Goal: Task Accomplishment & Management: Complete application form

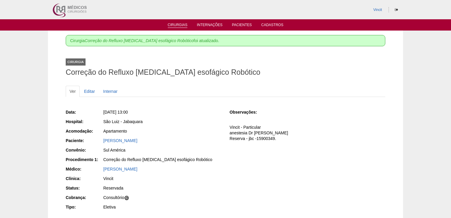
click at [176, 23] on link "Cirurgias" at bounding box center [178, 25] width 20 height 5
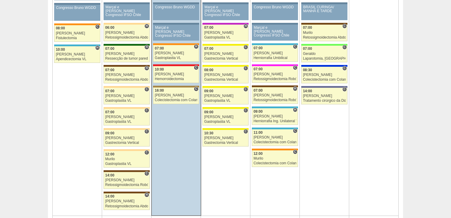
scroll to position [308, 0]
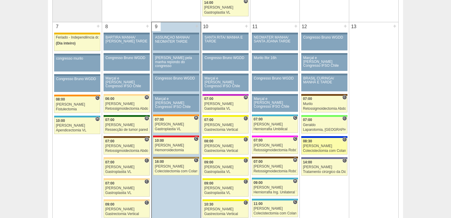
click at [319, 149] on div "Colecistectomia com Colangiografia VL" at bounding box center [324, 151] width 43 height 4
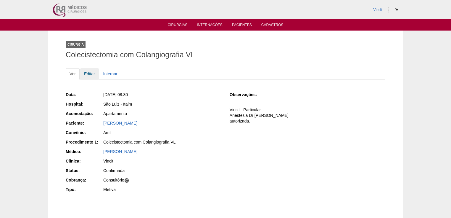
click at [86, 75] on link "Editar" at bounding box center [89, 73] width 19 height 11
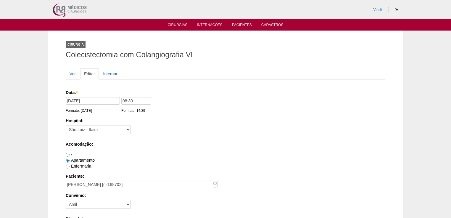
click at [90, 95] on div "Data: * 12/09/2025 Formato: 09/09/2025 08:30 Formato: 14:39" at bounding box center [225, 101] width 318 height 24
click at [91, 100] on input "12/09/2025" at bounding box center [93, 101] width 54 height 8
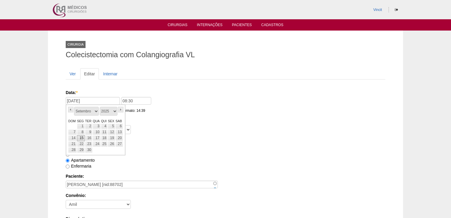
click at [81, 136] on link "15" at bounding box center [81, 138] width 8 height 6
type input "15/09/2025"
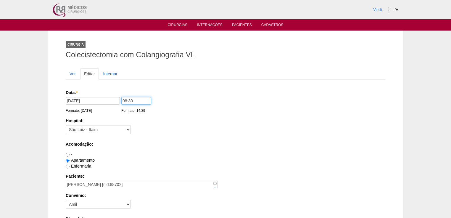
click at [124, 100] on input "08:30" at bounding box center [136, 101] width 30 height 8
click at [125, 99] on input "018:30" at bounding box center [136, 101] width 30 height 8
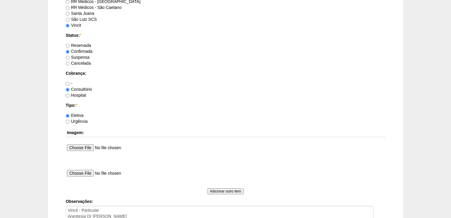
scroll to position [544, 0]
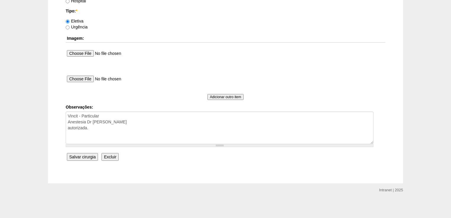
type input "18:30"
click at [84, 155] on input "Salvar cirurgia" at bounding box center [82, 157] width 31 height 8
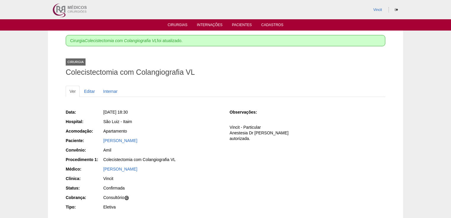
click at [90, 160] on div "Procedimento 1:" at bounding box center [84, 159] width 37 height 6
click at [179, 25] on link "Cirurgias" at bounding box center [178, 25] width 20 height 5
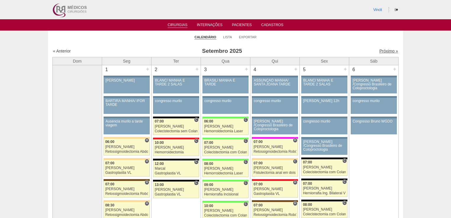
click at [387, 52] on link "Próximo »" at bounding box center [389, 51] width 19 height 5
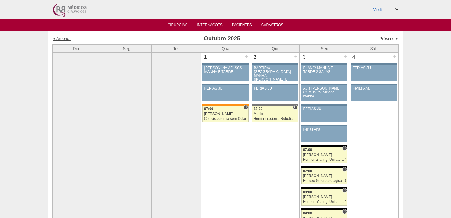
click at [66, 38] on link "« Anterior" at bounding box center [62, 38] width 18 height 5
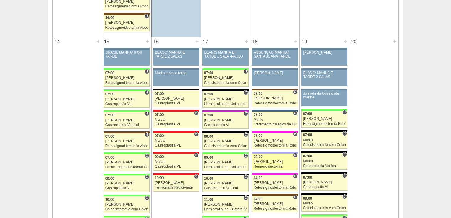
scroll to position [592, 0]
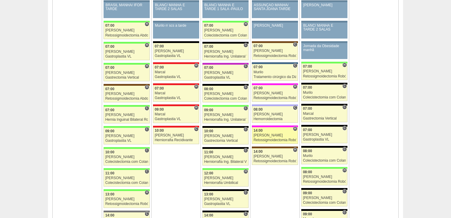
click at [264, 138] on div "Retossigmoidectomia Robótica" at bounding box center [275, 140] width 43 height 4
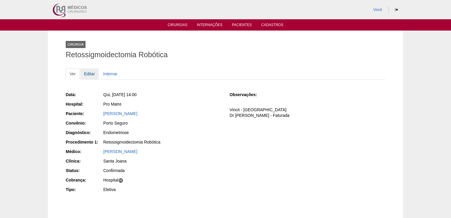
click at [88, 73] on link "Editar" at bounding box center [89, 73] width 19 height 11
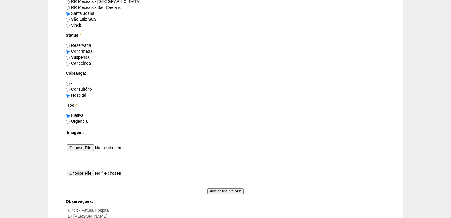
scroll to position [544, 0]
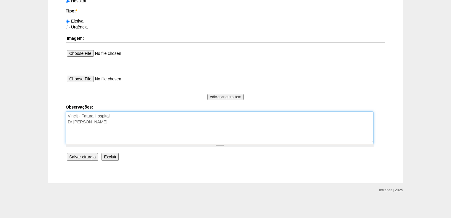
click at [116, 121] on textarea "Vincit - Fatura Hospital Dr [PERSON_NAME]" at bounding box center [220, 127] width 308 height 33
type textarea "Vincit - Fatura Hospital Dr [PERSON_NAME] autorizada"
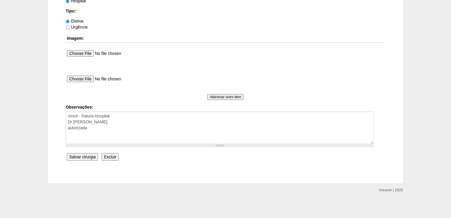
click at [85, 155] on input "Salvar cirurgia" at bounding box center [82, 157] width 31 height 8
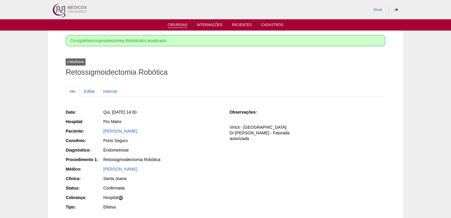
click at [180, 23] on link "Cirurgias" at bounding box center [178, 25] width 20 height 5
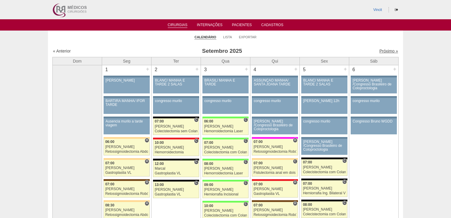
click at [385, 52] on link "Próximo »" at bounding box center [389, 51] width 19 height 5
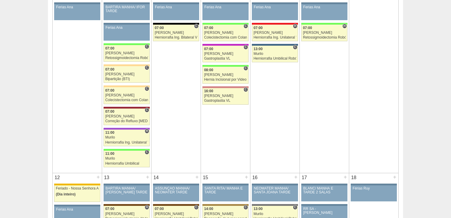
scroll to position [379, 0]
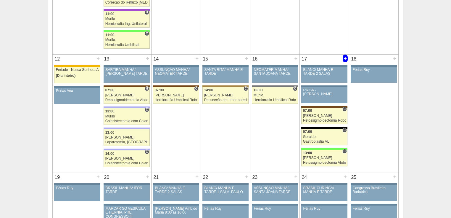
click at [346, 59] on div "+" at bounding box center [345, 58] width 5 height 8
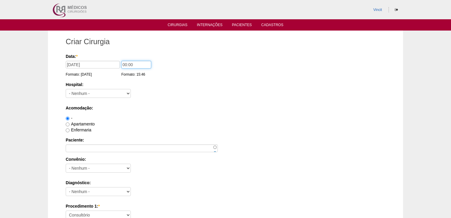
click at [127, 63] on input "00:00" at bounding box center [136, 65] width 30 height 8
type input "14:00"
click at [98, 92] on select "- Nenhum - 9 de Julho Albert Einstein Alvorada América Assunção Bartira Benefic…" at bounding box center [98, 93] width 65 height 9
select select "30"
click at [66, 89] on select "- Nenhum - 9 de Julho Albert Einstein Alvorada América Assunção Bartira Benefic…" at bounding box center [98, 93] width 65 height 9
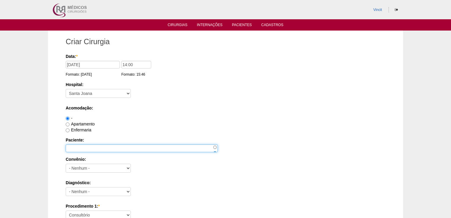
click at [73, 146] on input "Paciente:" at bounding box center [142, 148] width 152 height 8
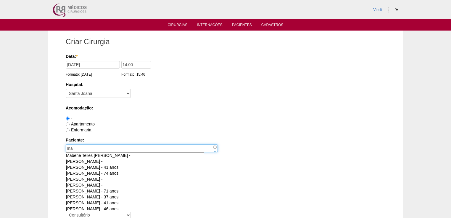
type input "m"
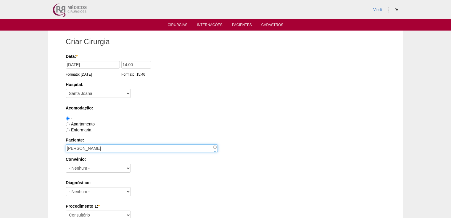
type input "[PERSON_NAME]"
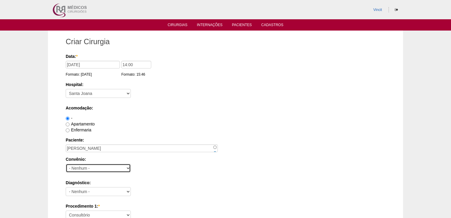
click at [95, 168] on select "- Nenhum - Abet Afresp Allianz Amil Blue Life Caasp Cabesp Caixa de Pensões Car…" at bounding box center [98, 167] width 65 height 9
select select "9803"
click at [66, 163] on select "- Nenhum - Abet Afresp Allianz Amil Blue Life Caasp Cabesp Caixa de Pensões Car…" at bounding box center [98, 167] width 65 height 9
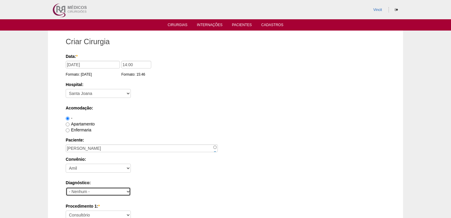
click at [89, 189] on select "- Nenhum - Abdome Agudo Abscesso Hepático Abscesso Perianal Abscesso Peritoneal…" at bounding box center [98, 191] width 65 height 9
click at [66, 187] on select "- Nenhum - Abdome Agudo Abscesso Hepático Abscesso Perianal Abscesso Peritoneal…" at bounding box center [98, 191] width 65 height 9
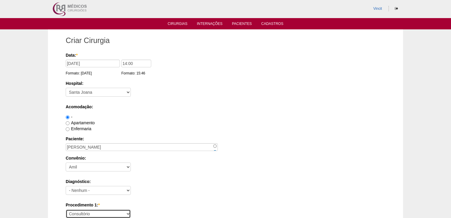
click at [80, 211] on select "Consultório Abscesso Hepático - Drenagem Abscesso perianal Amputação Abdômino P…" at bounding box center [98, 213] width 65 height 9
select select "31204"
click at [66, 209] on select "Consultório Abscesso Hepático - Drenagem Abscesso perianal Amputação Abdômino P…" at bounding box center [98, 213] width 65 height 9
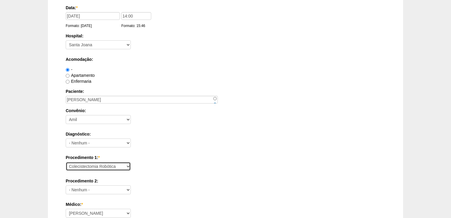
scroll to position [96, 0]
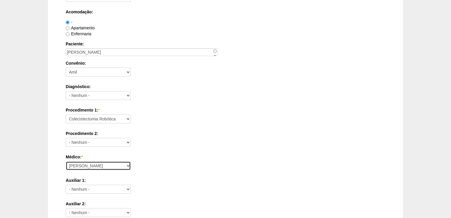
click at [77, 163] on select "Ana Paula Bruno Felipe Rossi Geraldo Igor Benevides Isabella Juliana Luiz Guilh…" at bounding box center [98, 165] width 65 height 9
select select "47"
click at [66, 161] on select "Ana Paula Bruno Felipe Rossi Geraldo Igor Benevides Isabella Juliana Luiz Guilh…" at bounding box center [98, 165] width 65 height 9
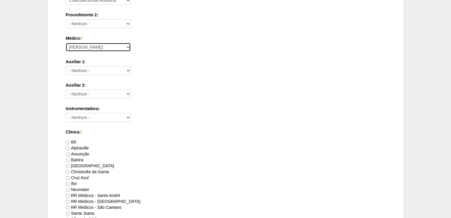
scroll to position [285, 0]
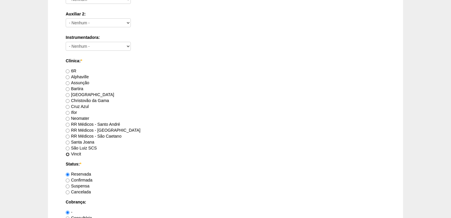
click at [66, 154] on input "Vincit" at bounding box center [68, 154] width 4 height 4
radio input "true"
click at [68, 180] on input "Confirmada" at bounding box center [68, 180] width 4 height 4
radio input "true"
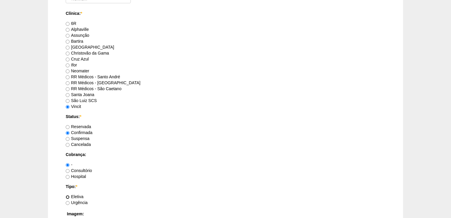
click at [67, 196] on input "Eletiva" at bounding box center [68, 197] width 4 height 4
radio input "true"
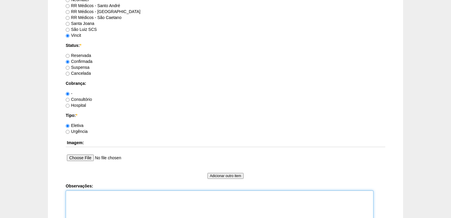
click at [72, 193] on textarea "Observações:" at bounding box center [220, 206] width 308 height 33
type textarea "v"
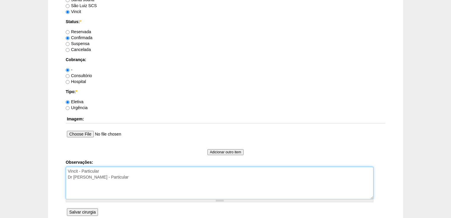
type textarea "Vincit - Particular Dr Rogers - Particular"
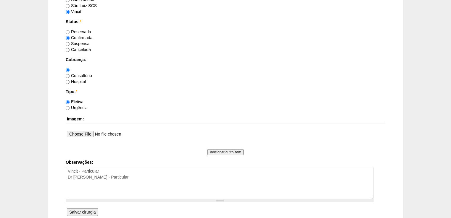
click at [86, 210] on input "Salvar cirurgia" at bounding box center [82, 212] width 31 height 8
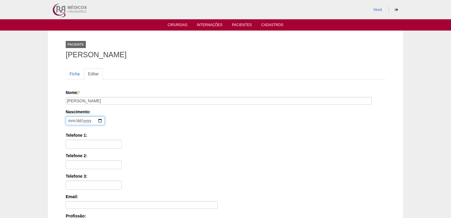
click at [70, 120] on input "date" at bounding box center [85, 120] width 39 height 9
type input "[DATE]"
click at [86, 145] on input "Telefone 1:" at bounding box center [94, 143] width 56 height 9
paste input "[PHONE_NUMBER]"
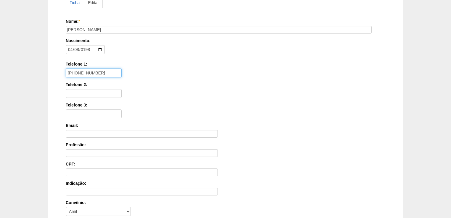
scroll to position [142, 0]
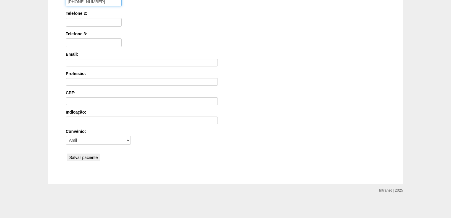
type input "[PHONE_NUMBER]"
click at [81, 154] on input "Salvar paciente" at bounding box center [83, 157] width 33 height 8
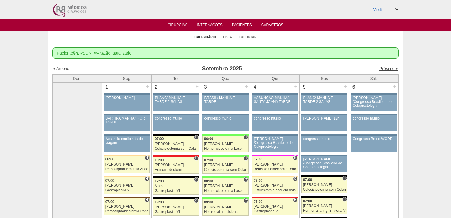
click at [384, 67] on link "Próximo »" at bounding box center [389, 68] width 19 height 5
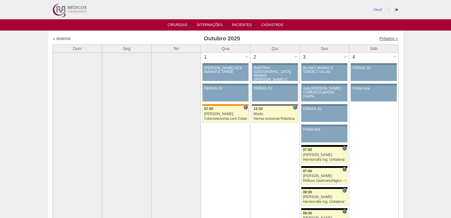
click at [390, 39] on link "Próximo »" at bounding box center [389, 38] width 19 height 5
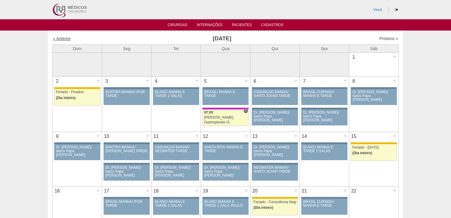
click at [60, 39] on link "« Anterior" at bounding box center [62, 38] width 18 height 5
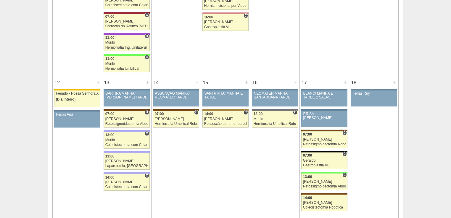
scroll to position [426, 0]
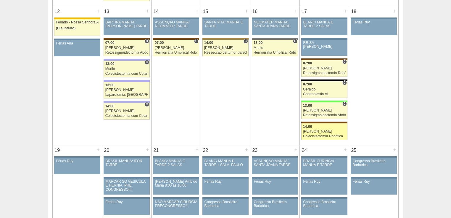
click at [310, 135] on div "Colecistectomia Robótica" at bounding box center [324, 136] width 43 height 4
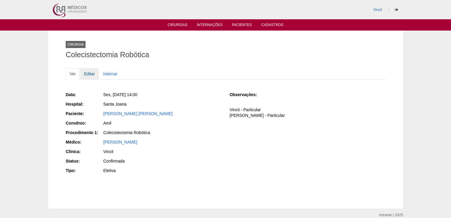
click at [90, 73] on link "Editar" at bounding box center [89, 73] width 19 height 11
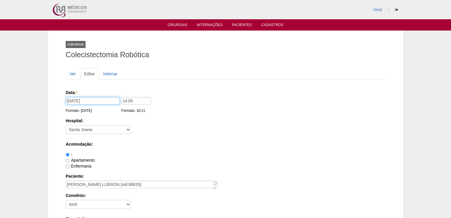
click at [104, 102] on input "[DATE]" at bounding box center [93, 101] width 54 height 8
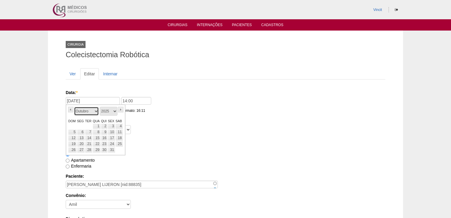
click at [98, 108] on select "Janeiro Fevereiro Março Abril Maio Junho Julho Agosto Setembro Outubro Novembro…" at bounding box center [86, 111] width 25 height 9
click at [110, 131] on link "7" at bounding box center [112, 132] width 8 height 6
type input "07/11/2025"
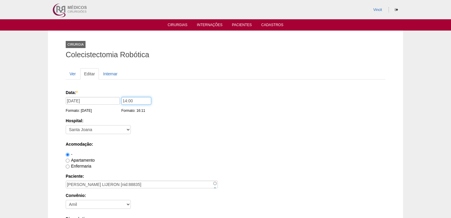
click at [126, 99] on input "14:00" at bounding box center [136, 101] width 30 height 8
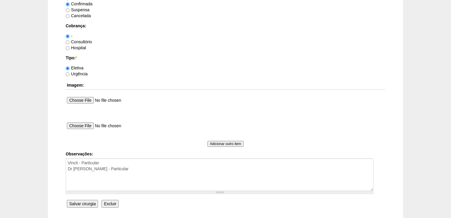
scroll to position [544, 0]
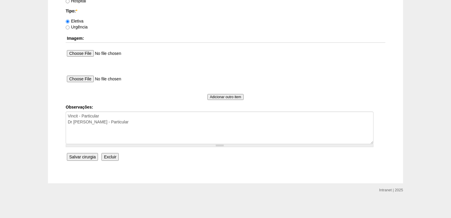
type input "07:00"
click at [82, 153] on input "Salvar cirurgia" at bounding box center [82, 157] width 31 height 8
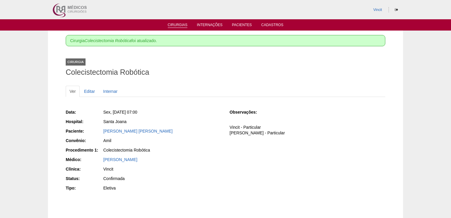
click at [176, 24] on link "Cirurgias" at bounding box center [178, 25] width 20 height 5
